Goal: Task Accomplishment & Management: Use online tool/utility

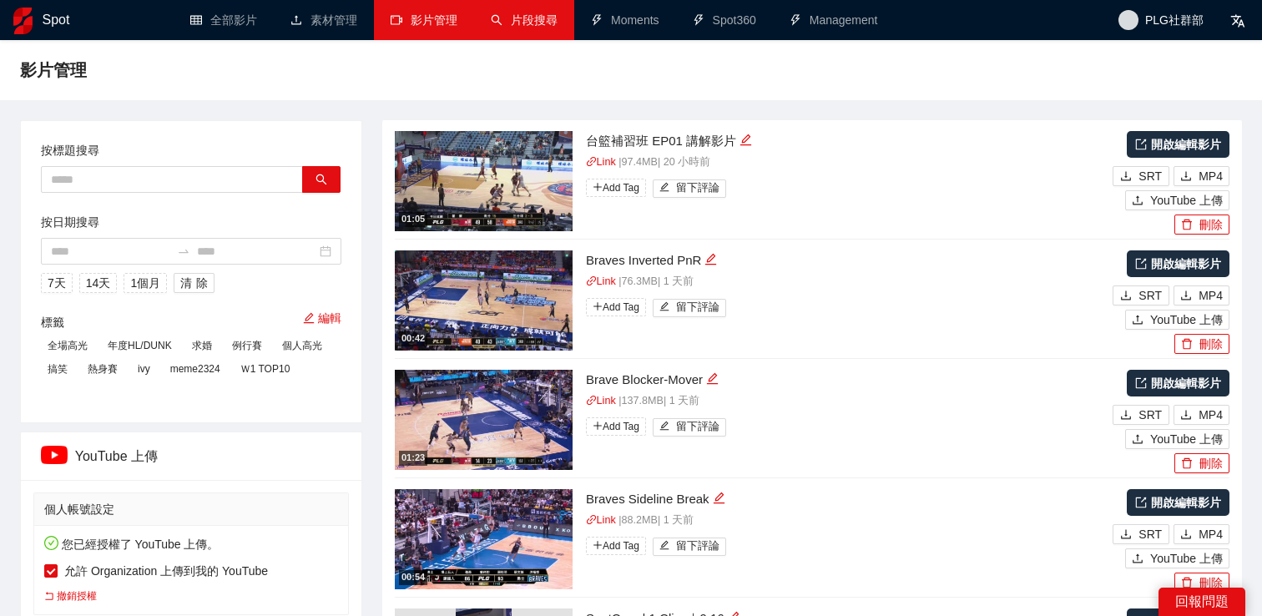
click at [522, 19] on link "片段搜尋" at bounding box center [524, 19] width 67 height 13
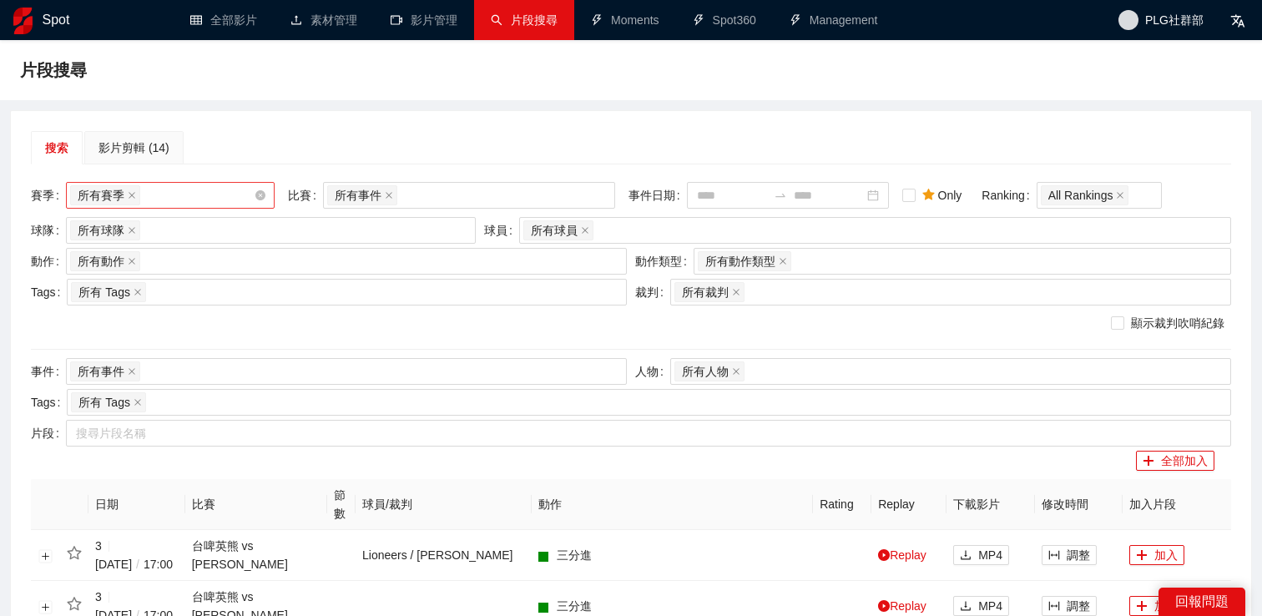
click at [209, 193] on div "所有賽季" at bounding box center [162, 195] width 184 height 23
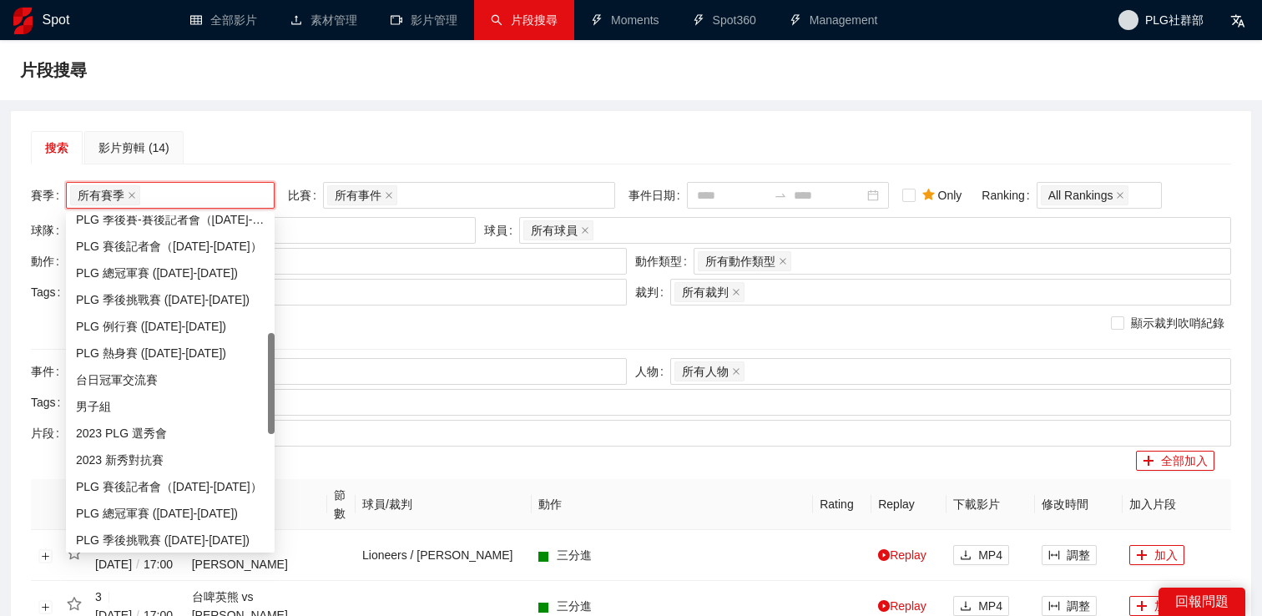
scroll to position [559, 0]
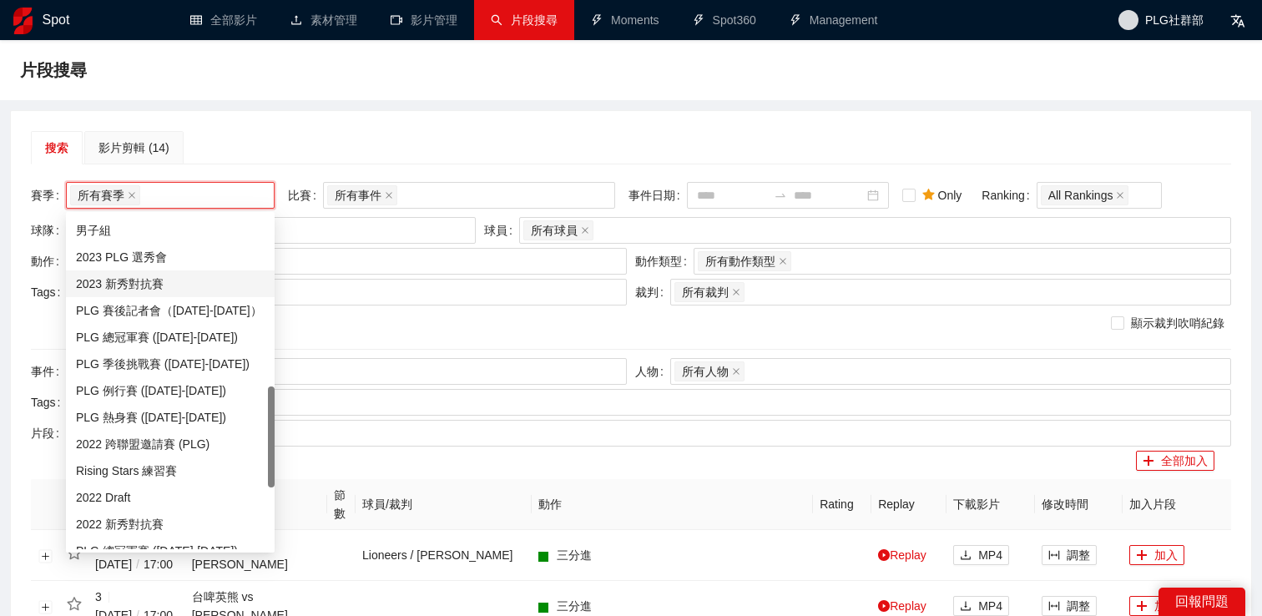
click at [174, 278] on div "2023 新秀對抗賽" at bounding box center [170, 284] width 189 height 18
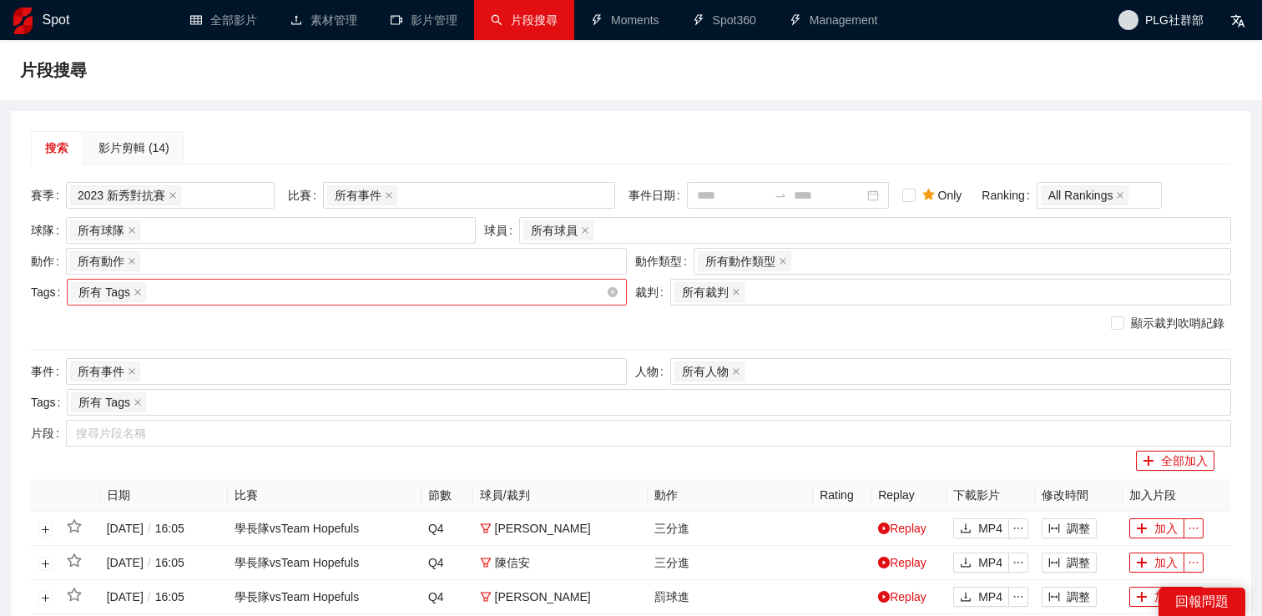
click at [341, 296] on div "所有 Tags" at bounding box center [338, 291] width 535 height 23
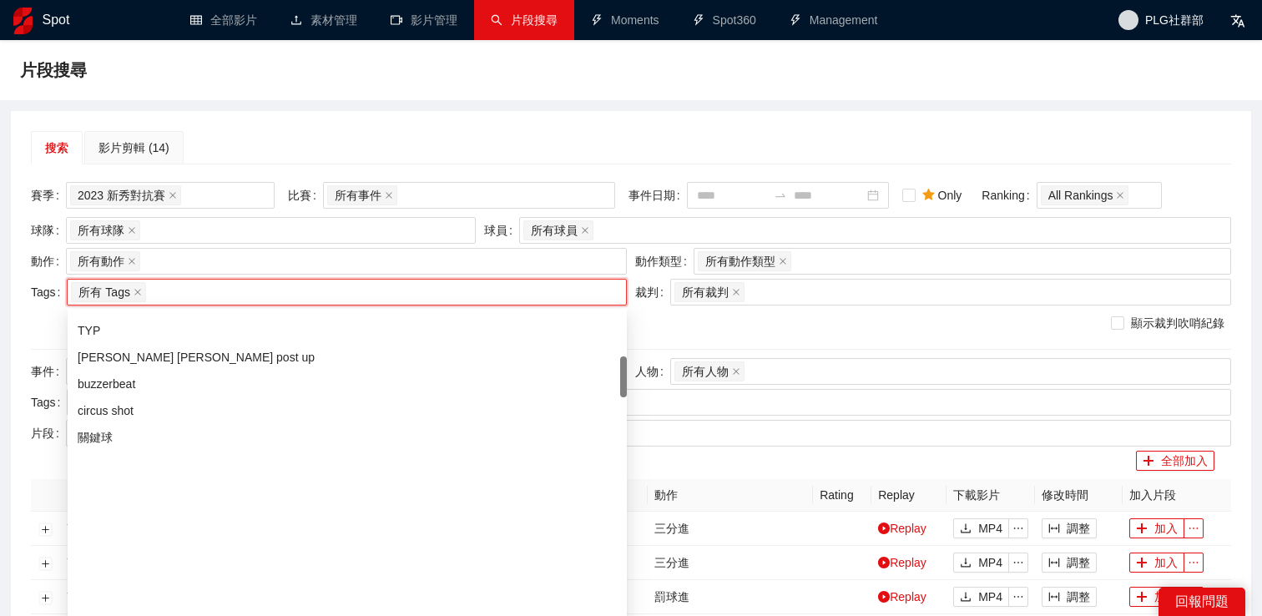
scroll to position [684, 0]
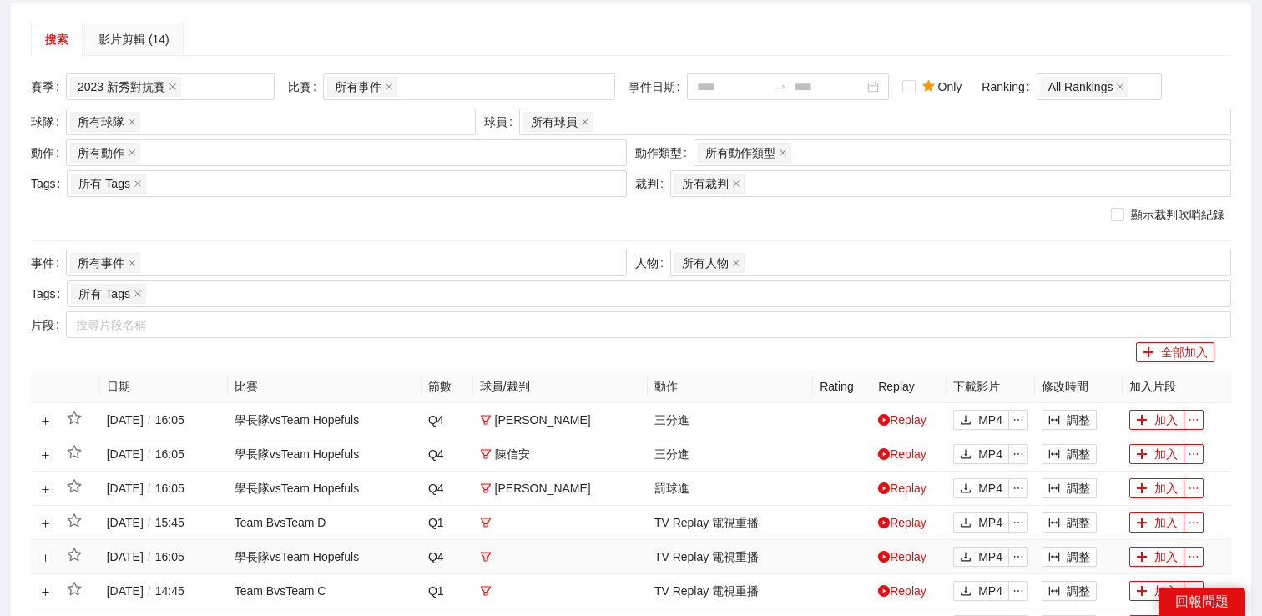
scroll to position [59, 0]
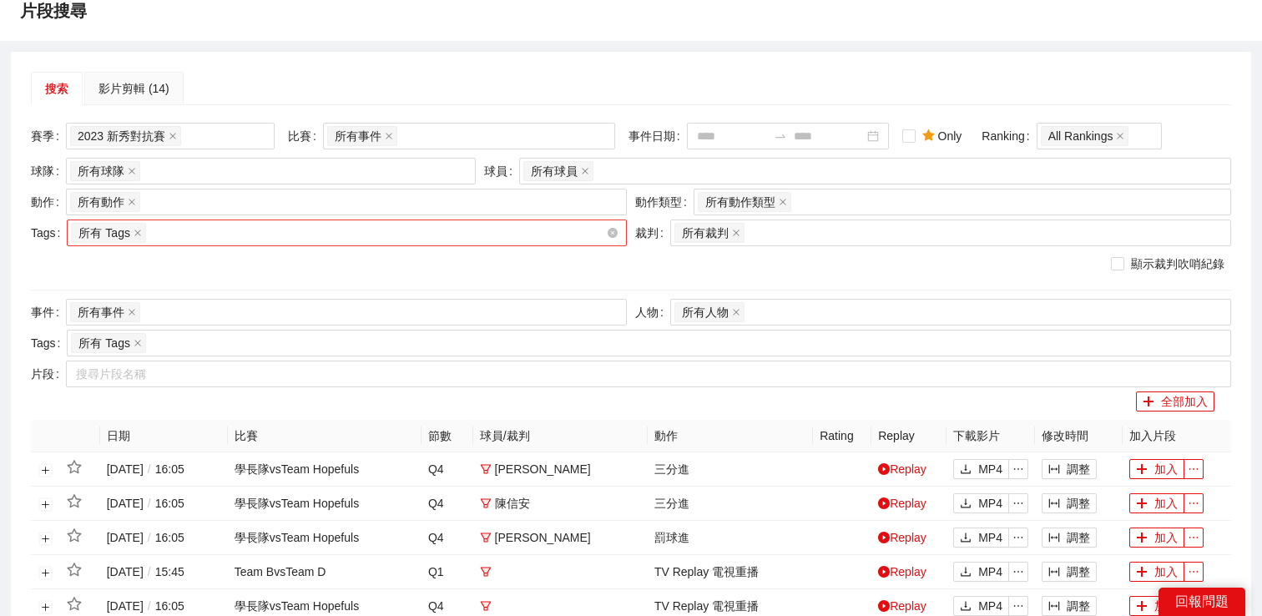
click at [415, 226] on div "所有 Tags" at bounding box center [338, 232] width 535 height 23
click at [527, 83] on div "搜索 影片剪輯 (14)" at bounding box center [631, 88] width 1200 height 33
click at [603, 169] on div "所有球員" at bounding box center [866, 170] width 687 height 23
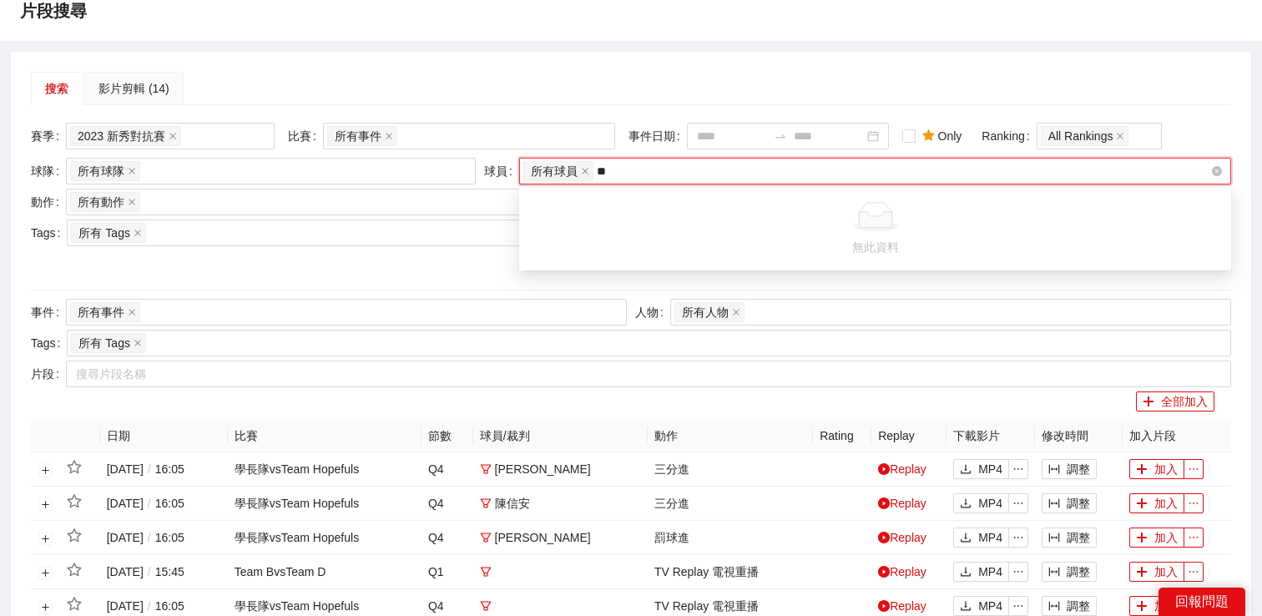
type input "*"
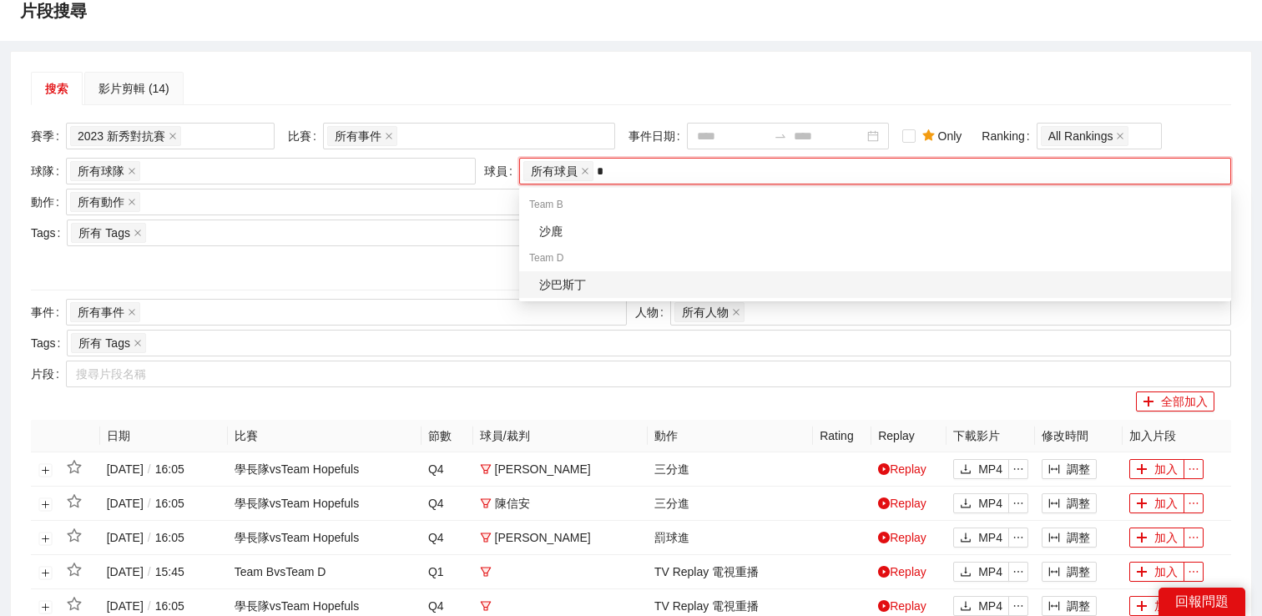
click at [609, 277] on div "沙巴斯丁" at bounding box center [880, 284] width 682 height 18
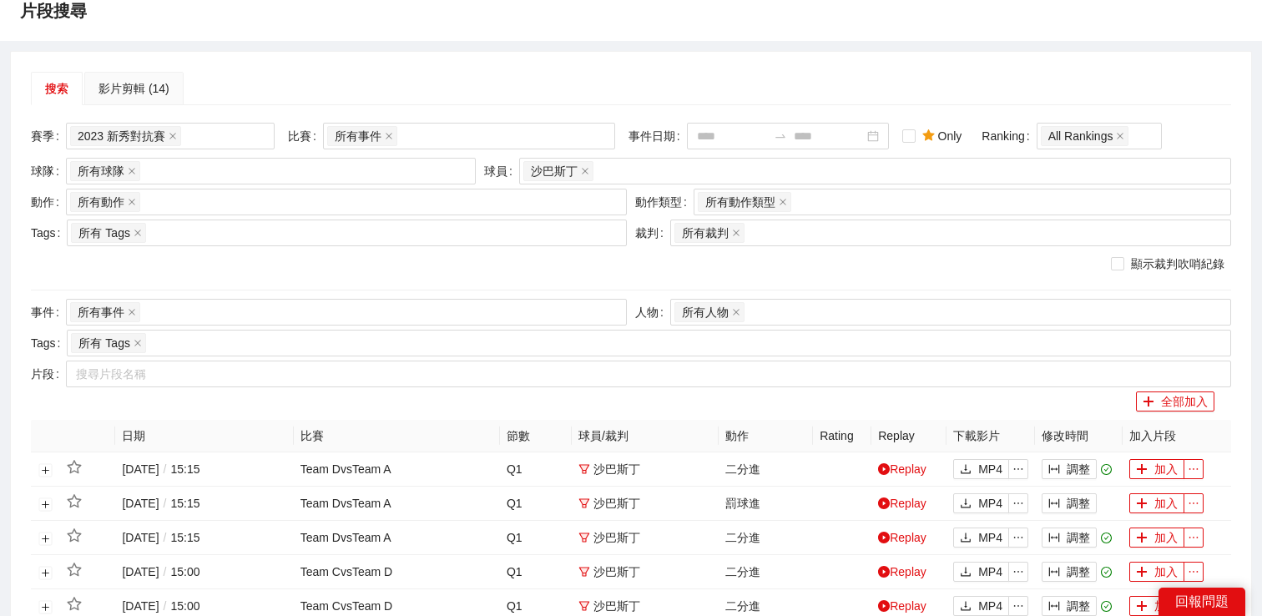
click at [694, 87] on div "搜索 影片剪輯 (14)" at bounding box center [631, 88] width 1200 height 33
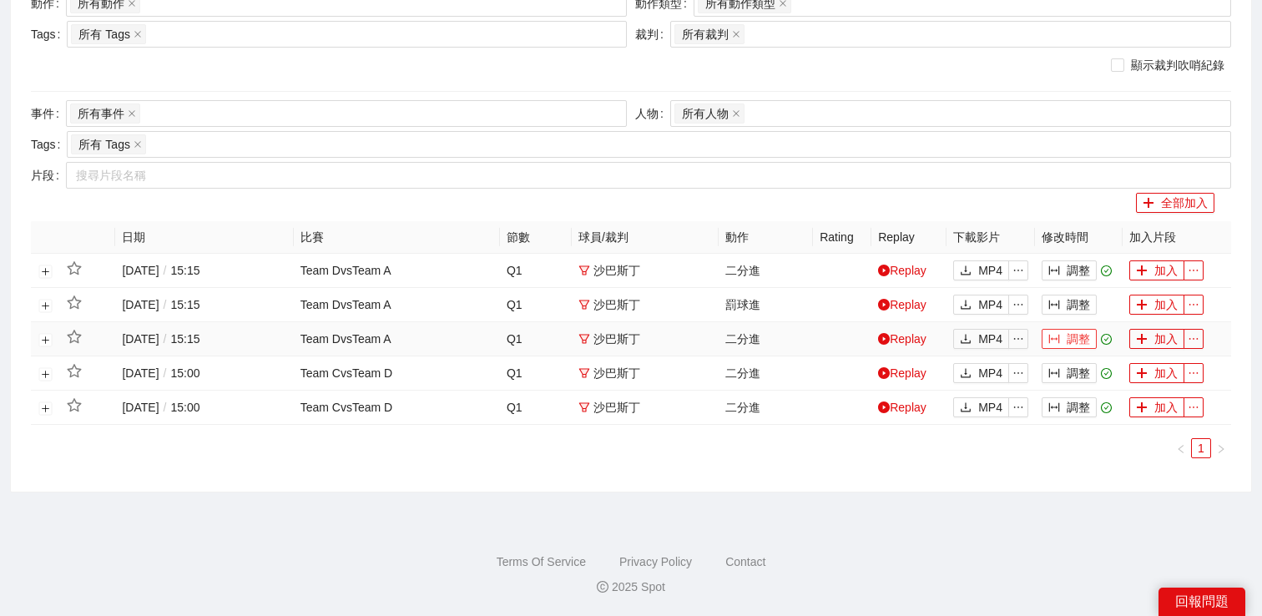
click at [1065, 336] on button "調整" at bounding box center [1069, 339] width 55 height 20
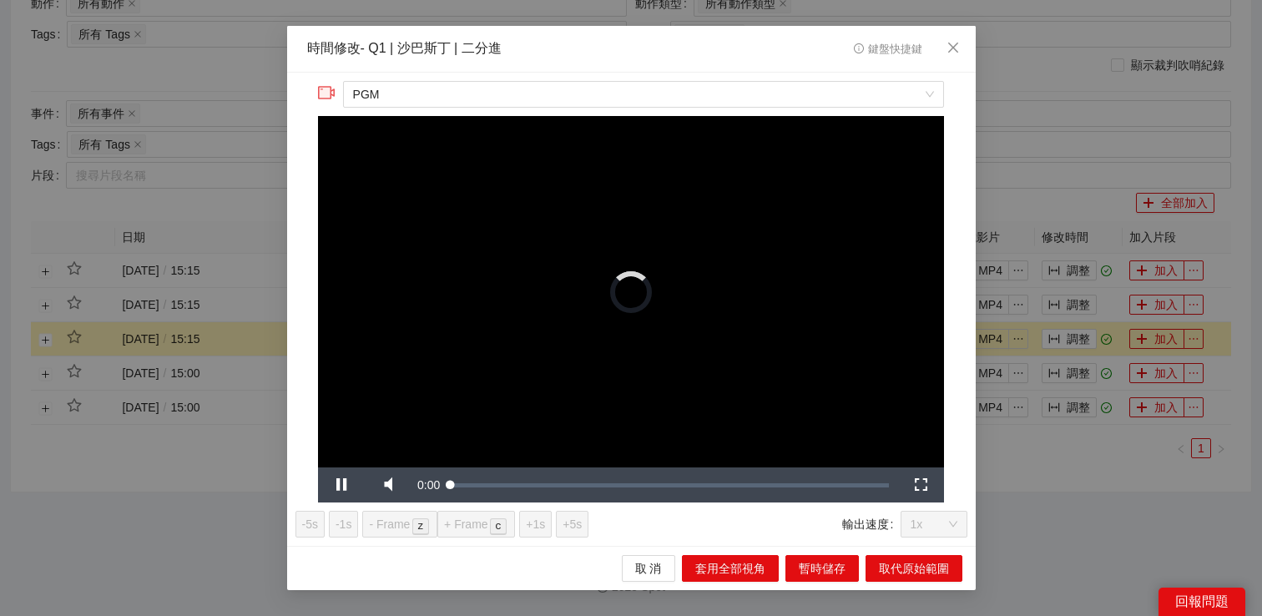
click at [1065, 483] on div "**********" at bounding box center [631, 308] width 1262 height 616
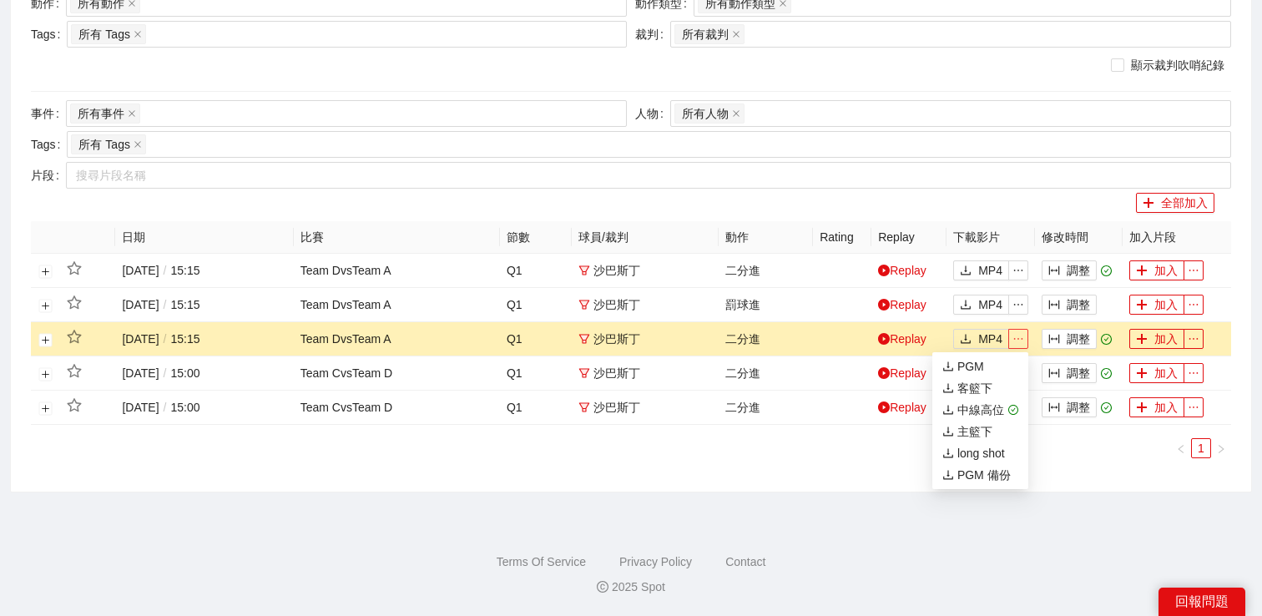
click at [1019, 337] on icon "ellipsis" at bounding box center [1018, 339] width 12 height 12
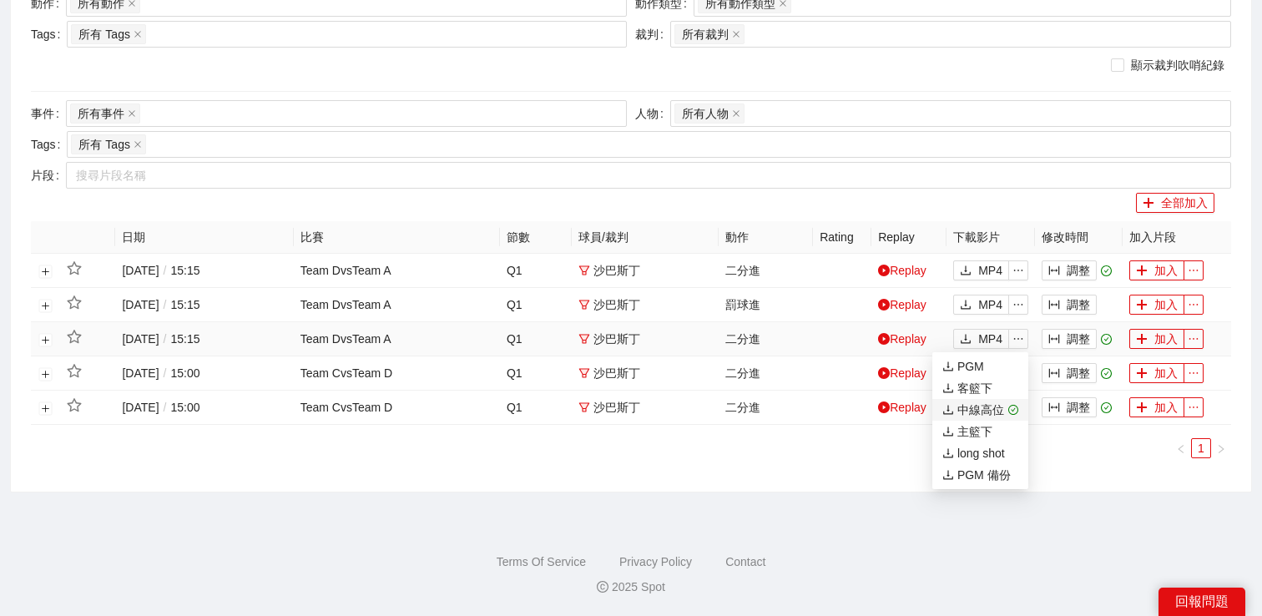
click at [982, 409] on div "中線高位" at bounding box center [973, 410] width 62 height 18
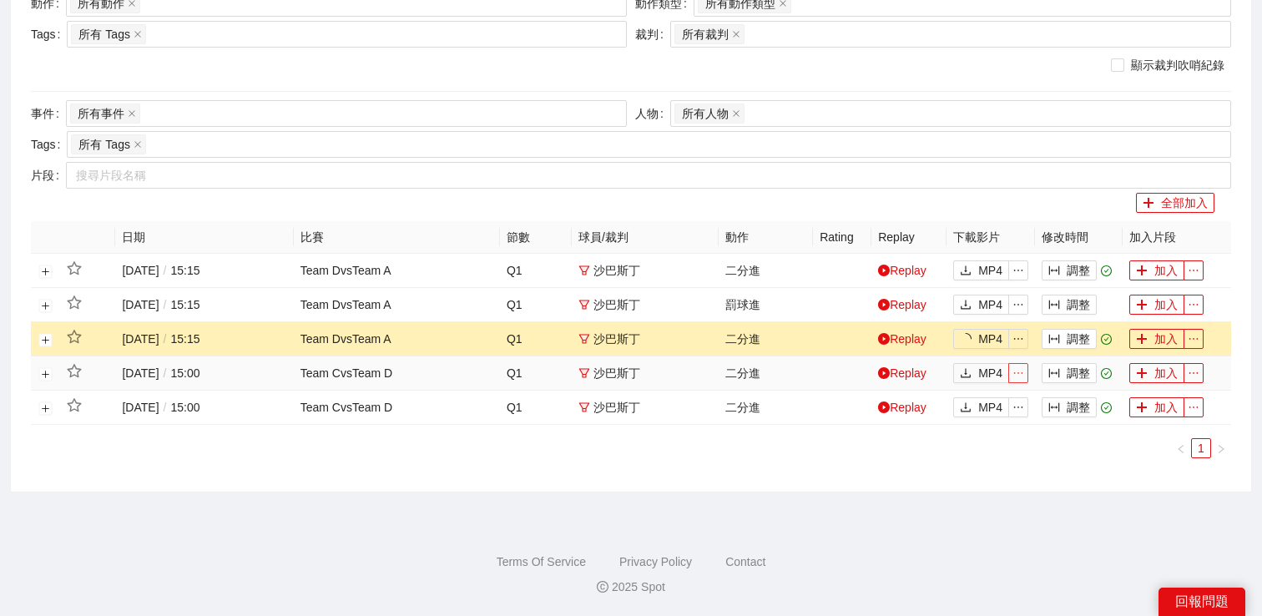
click at [1019, 376] on icon "ellipsis" at bounding box center [1018, 373] width 12 height 12
click at [1067, 449] on ul "1" at bounding box center [631, 448] width 1200 height 20
click at [1025, 413] on button "button" at bounding box center [1018, 407] width 20 height 20
click at [1064, 450] on ul "1" at bounding box center [631, 448] width 1200 height 20
click at [1022, 271] on icon "ellipsis" at bounding box center [1018, 271] width 12 height 12
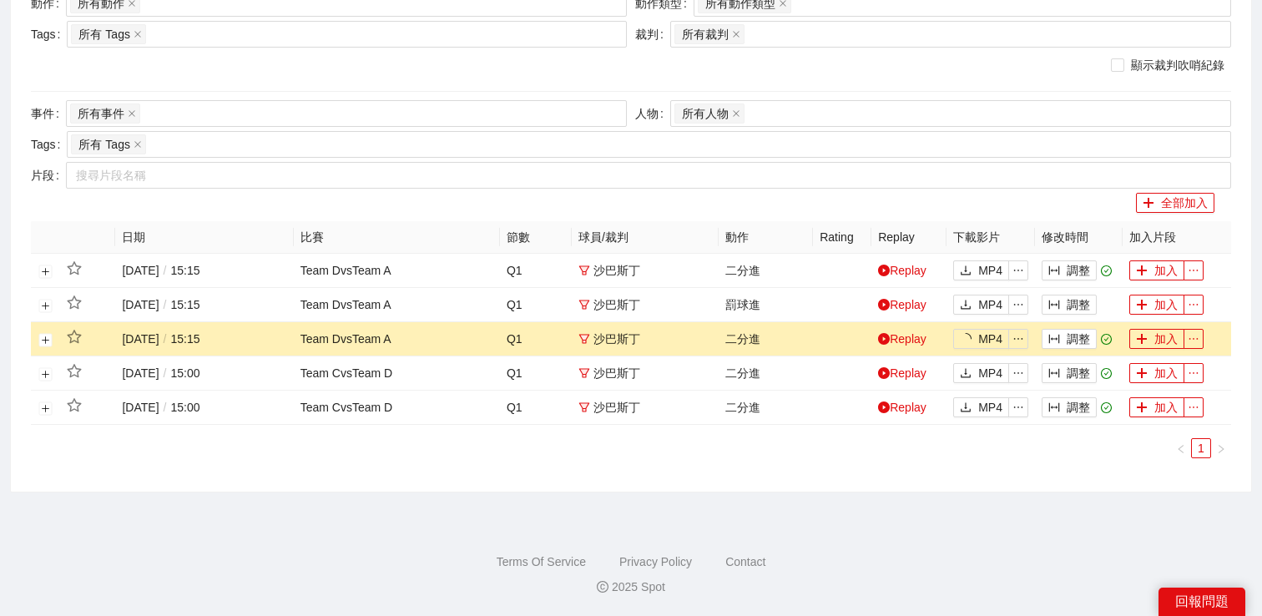
click at [1076, 460] on div "日期 比賽 節數 球員 / 裁判 動作 Rating Replay 下載影片 修改時間 加入片段 2023-07-05 / 15:15 Team D vs T…" at bounding box center [631, 346] width 1200 height 250
